Goal: Go to known website: Access a specific website the user already knows

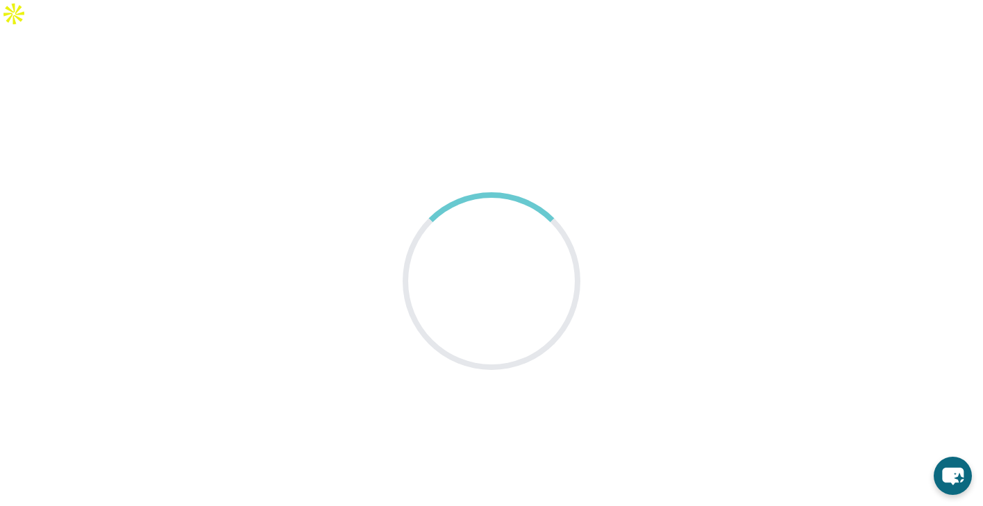
click at [590, 133] on main at bounding box center [491, 281] width 983 height 506
